Goal: Book appointment/travel/reservation

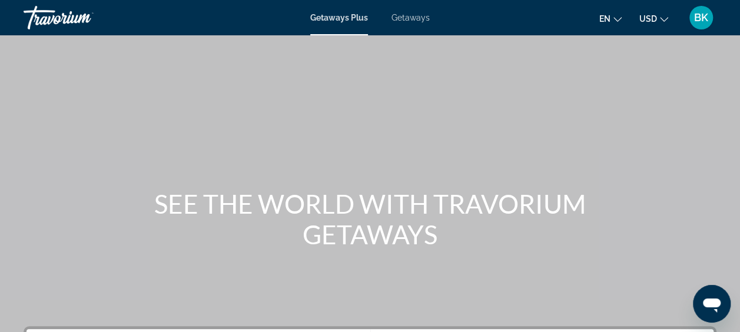
click at [410, 15] on span "Getaways" at bounding box center [411, 17] width 38 height 9
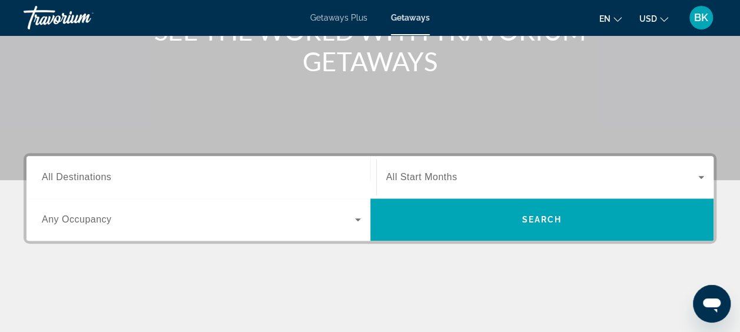
click at [132, 181] on input "Destination All Destinations" at bounding box center [201, 178] width 319 height 14
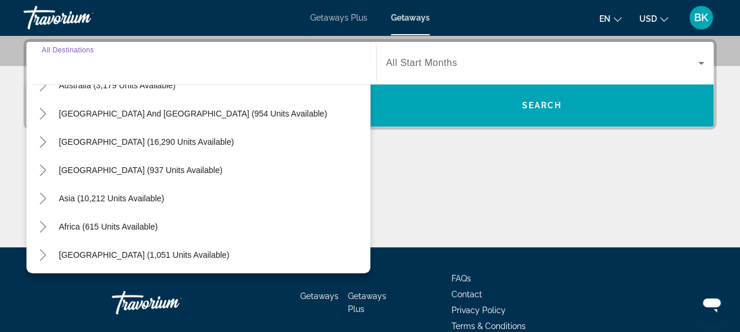
scroll to position [191, 0]
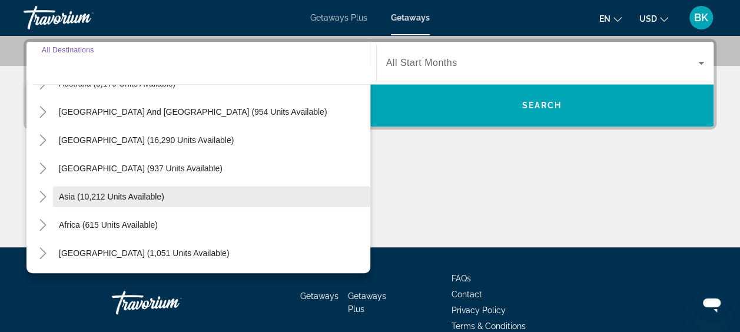
click at [106, 193] on span "Asia (10,212 units available)" at bounding box center [111, 196] width 105 height 9
type input "**********"
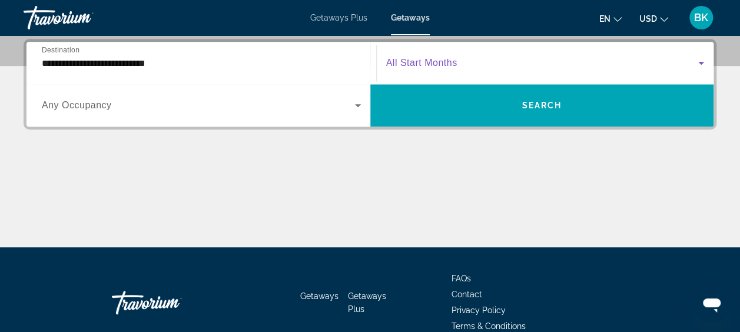
click at [461, 68] on span "Search widget" at bounding box center [542, 63] width 313 height 14
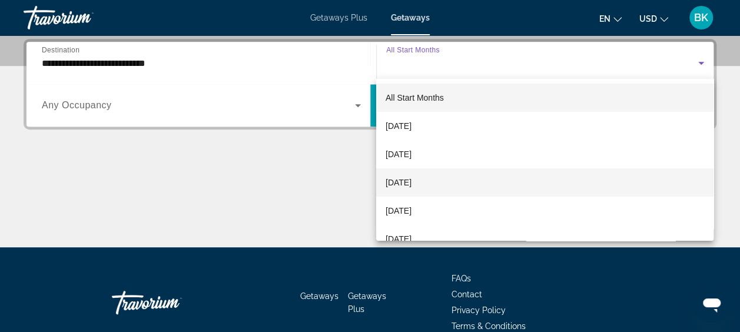
click at [412, 187] on span "[DATE]" at bounding box center [399, 182] width 26 height 14
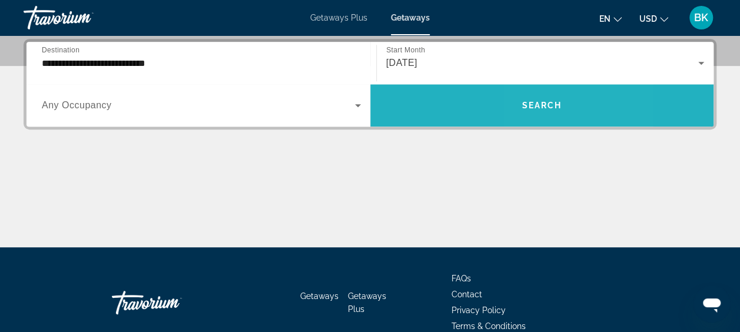
click at [535, 99] on span "Search widget" at bounding box center [542, 105] width 344 height 28
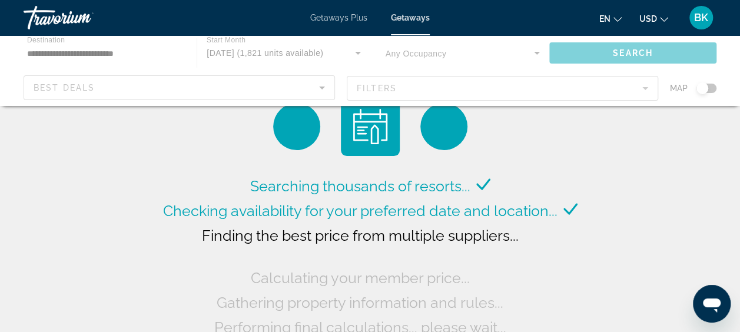
click at [544, 144] on div "Searching thousands of resorts... Checking availability for your preferred date…" at bounding box center [370, 218] width 420 height 243
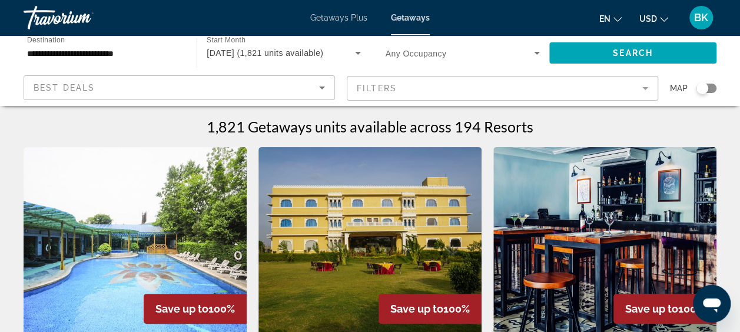
click at [539, 91] on mat-form-field "Filters" at bounding box center [503, 88] width 312 height 25
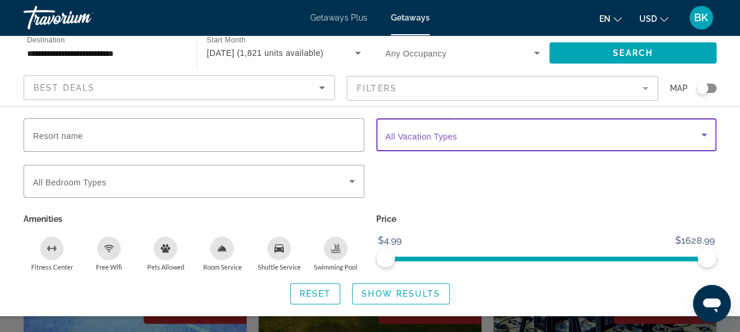
click at [489, 135] on span "Search widget" at bounding box center [544, 135] width 316 height 14
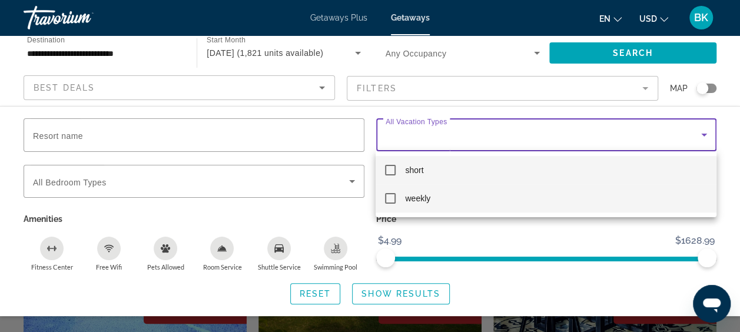
click at [431, 203] on mat-option "weekly" at bounding box center [546, 198] width 340 height 28
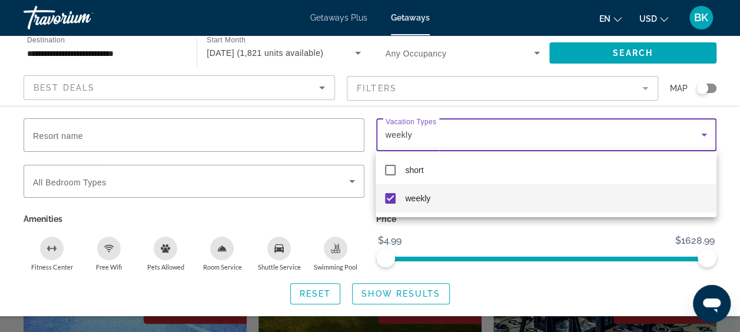
click at [405, 295] on div at bounding box center [370, 166] width 740 height 332
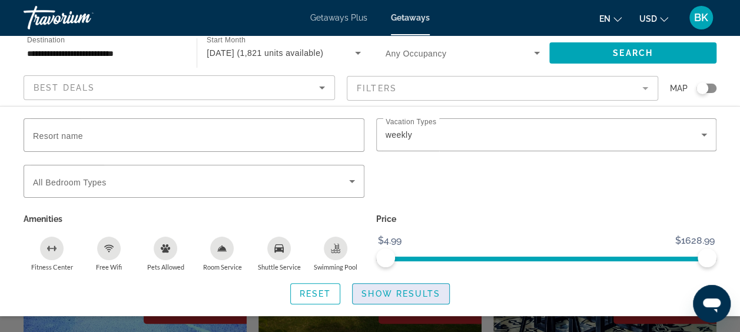
click at [393, 292] on span "Show Results" at bounding box center [401, 293] width 79 height 9
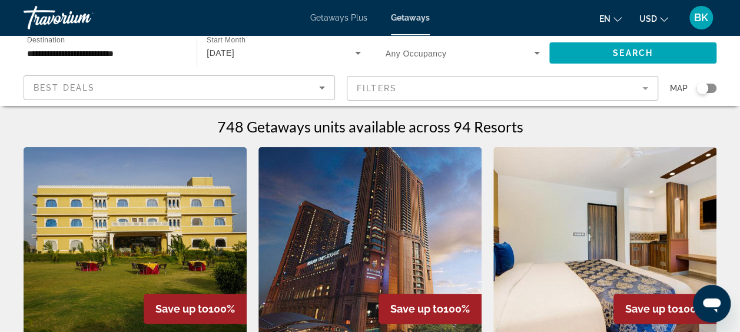
click at [372, 237] on img "Main content" at bounding box center [370, 241] width 223 height 188
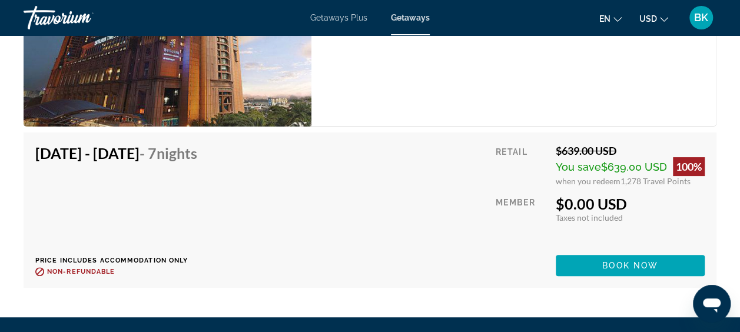
scroll to position [2258, 0]
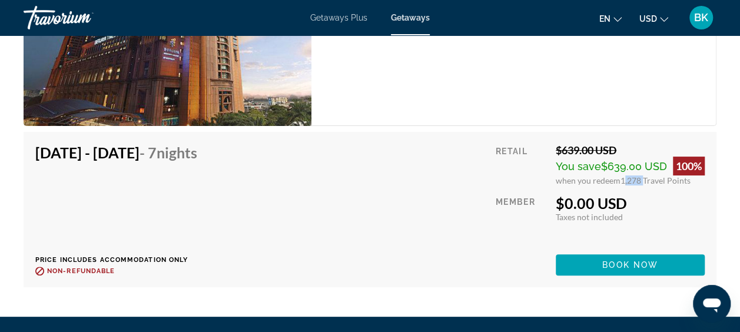
drag, startPoint x: 620, startPoint y: 180, endPoint x: 638, endPoint y: 181, distance: 18.3
click at [638, 181] on span "1,278 Travel Points" at bounding box center [656, 180] width 70 height 10
drag, startPoint x: 638, startPoint y: 181, endPoint x: 643, endPoint y: 206, distance: 24.6
click at [643, 206] on div "$0.00 USD" at bounding box center [630, 203] width 149 height 18
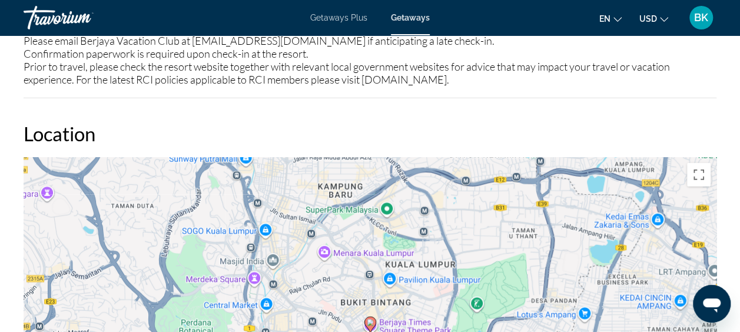
scroll to position [1563, 0]
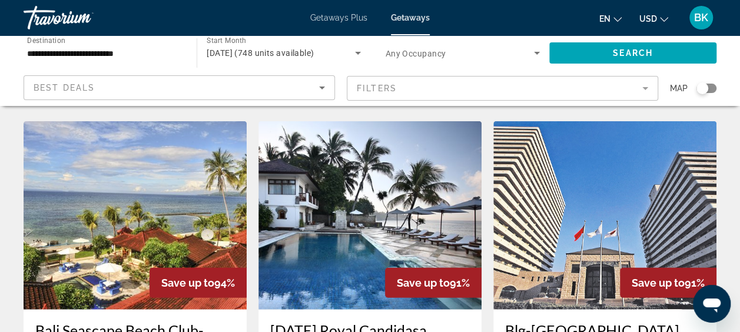
scroll to position [1341, 0]
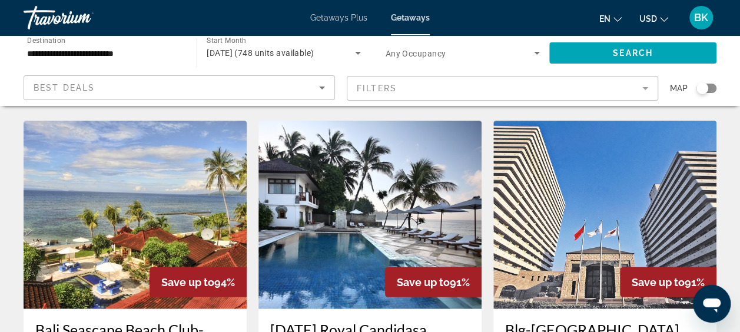
click at [124, 159] on img "Main content" at bounding box center [135, 215] width 223 height 188
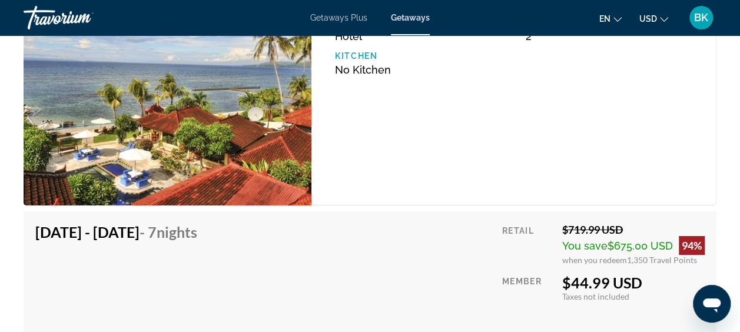
scroll to position [2082, 0]
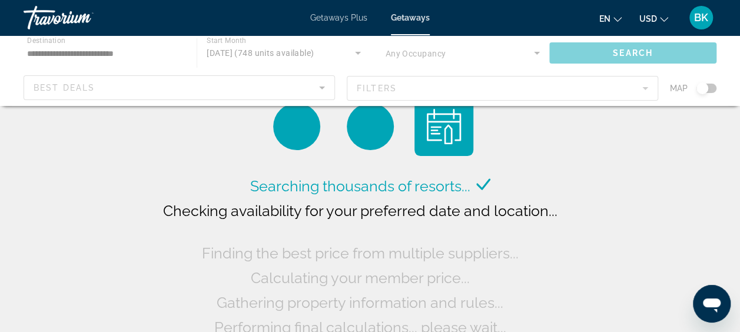
click at [93, 52] on div "Main content" at bounding box center [370, 70] width 740 height 71
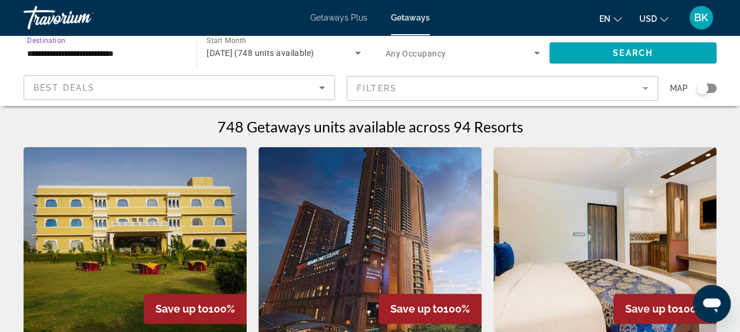
click at [93, 52] on input "**********" at bounding box center [104, 54] width 154 height 14
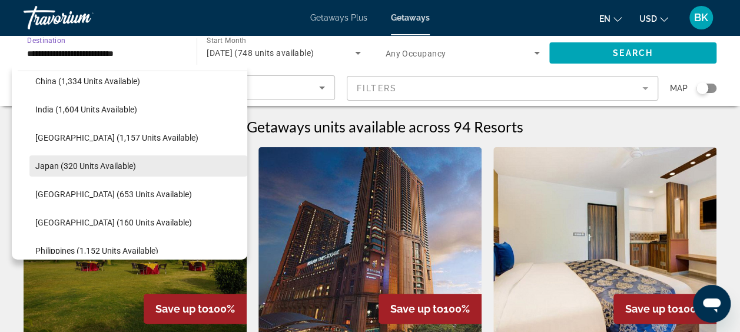
scroll to position [379, 0]
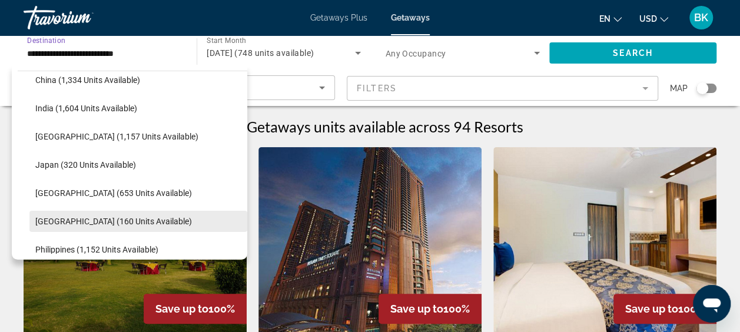
click at [69, 220] on span "[GEOGRAPHIC_DATA] (160 units available)" at bounding box center [113, 221] width 157 height 9
type input "**********"
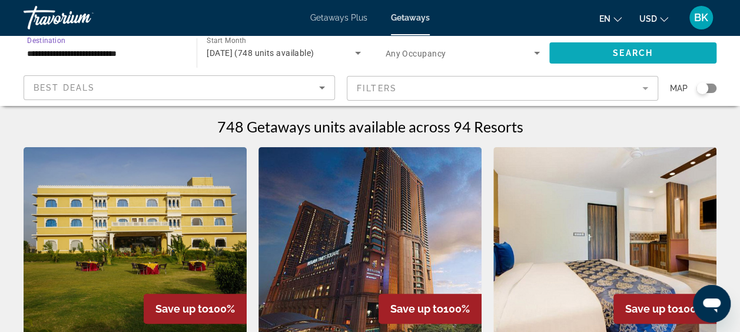
click at [564, 53] on span "Search widget" at bounding box center [632, 53] width 167 height 28
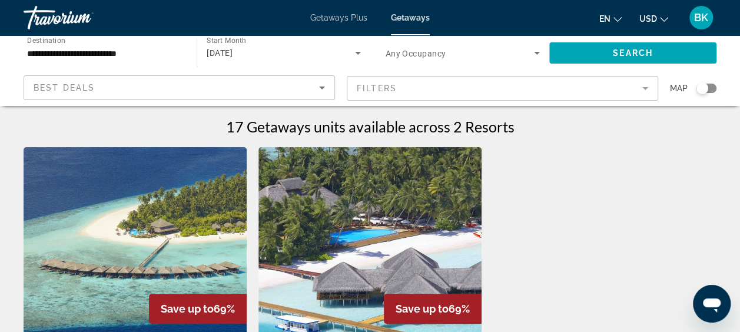
click at [371, 207] on img "Main content" at bounding box center [370, 241] width 223 height 188
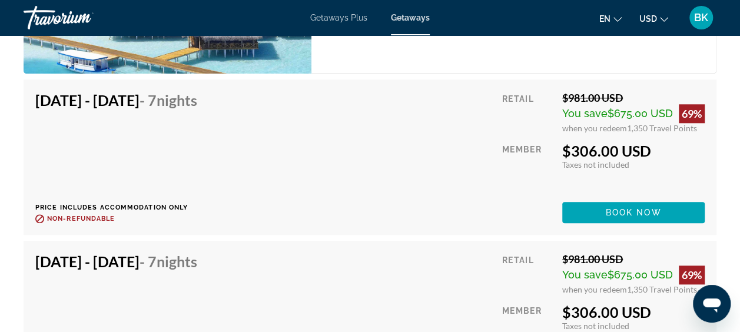
scroll to position [2689, 0]
